Goal: Task Accomplishment & Management: Use online tool/utility

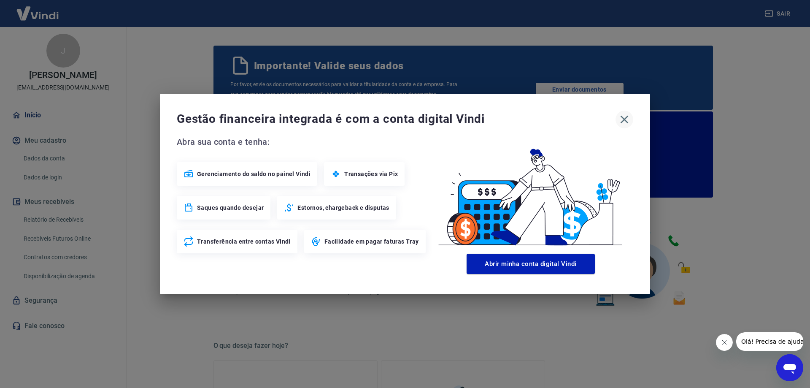
click at [625, 118] on icon "button" at bounding box center [623, 119] width 13 height 13
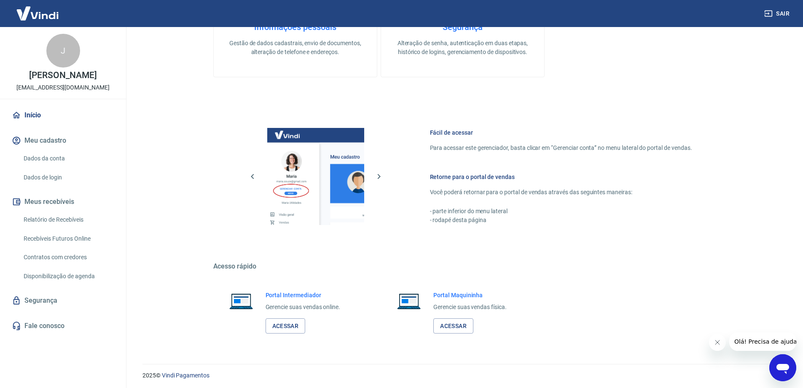
scroll to position [423, 0]
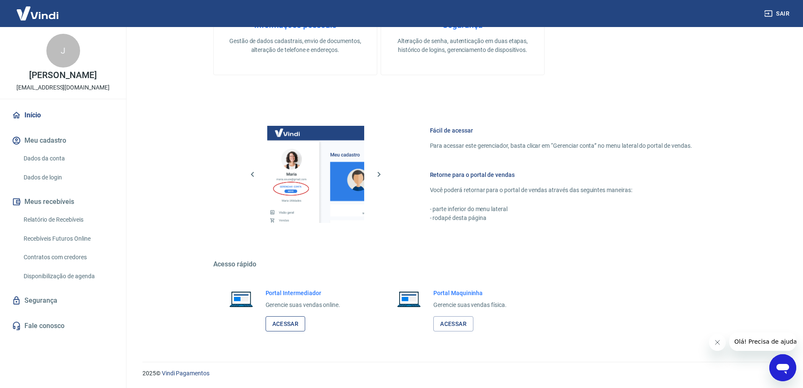
click at [290, 318] on link "Acessar" at bounding box center [286, 324] width 40 height 16
click at [300, 323] on link "Acessar" at bounding box center [286, 324] width 40 height 16
click at [281, 323] on link "Acessar" at bounding box center [286, 324] width 40 height 16
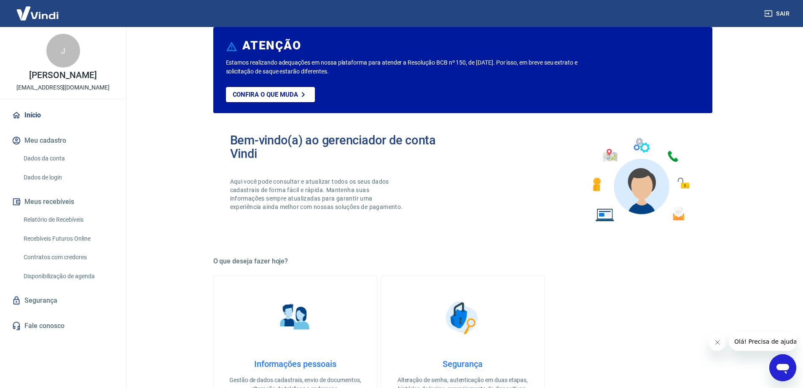
scroll to position [0, 0]
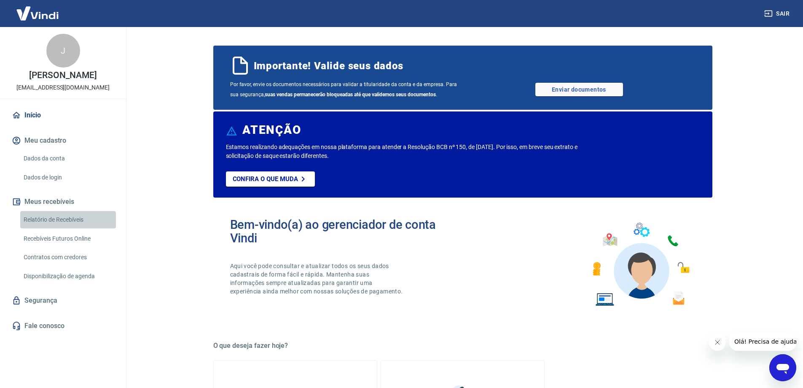
click at [51, 216] on link "Relatório de Recebíveis" at bounding box center [68, 219] width 96 height 17
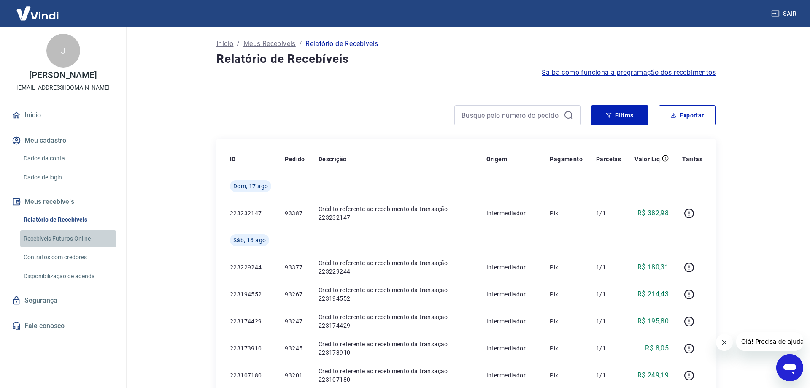
click at [60, 240] on link "Recebíveis Futuros Online" at bounding box center [68, 238] width 96 height 17
click at [176, 219] on main "Início / Meus Recebíveis / Relatório de Recebíveis Relatório de Recebíveis Saib…" at bounding box center [462, 207] width 681 height 361
